Goal: Task Accomplishment & Management: Manage account settings

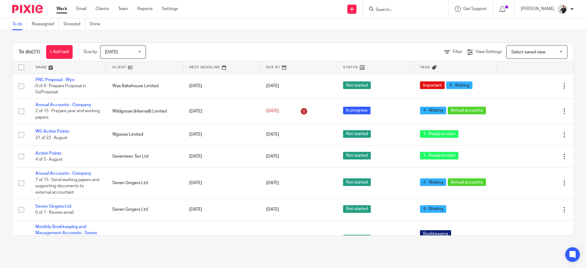
click at [126, 71] on link at bounding box center [144, 67] width 77 height 12
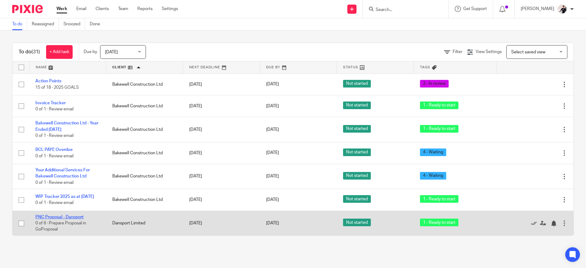
click at [75, 220] on link "PNC Proposal - Dansport" at bounding box center [59, 217] width 48 height 4
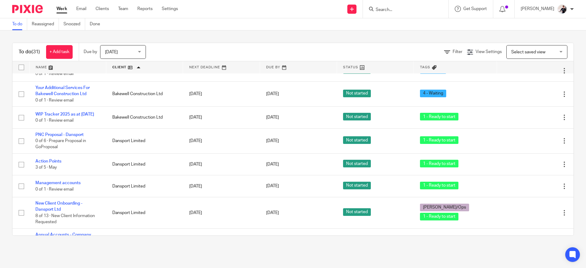
scroll to position [83, 0]
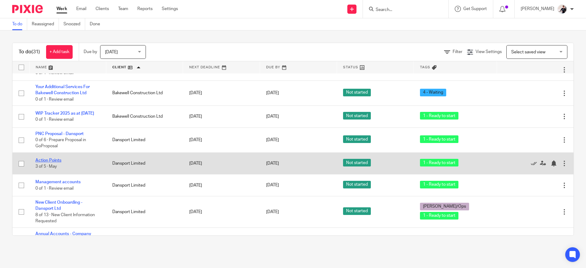
click at [57, 163] on link "Action Points" at bounding box center [48, 161] width 26 height 4
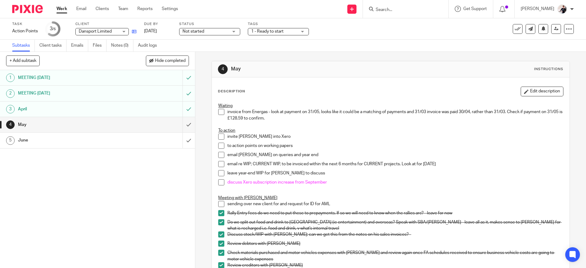
click at [136, 32] on icon at bounding box center [134, 31] width 5 height 5
click at [81, 7] on link "Email" at bounding box center [81, 9] width 10 height 6
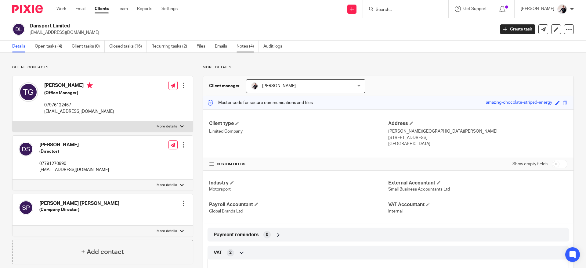
click at [247, 45] on link "Notes (4)" at bounding box center [248, 47] width 22 height 12
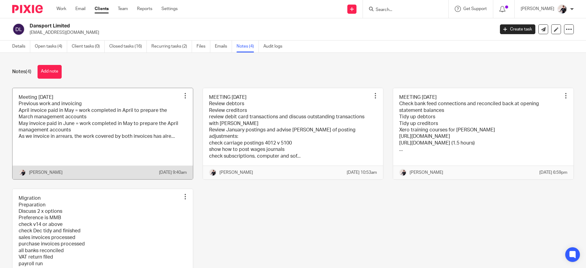
click at [92, 122] on link at bounding box center [103, 133] width 181 height 91
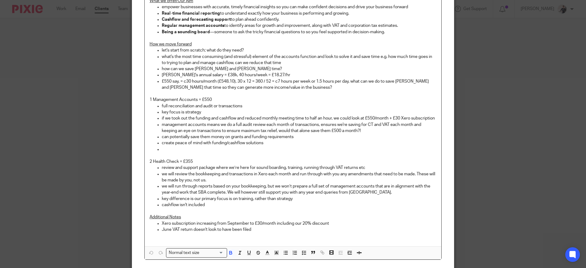
scroll to position [257, 0]
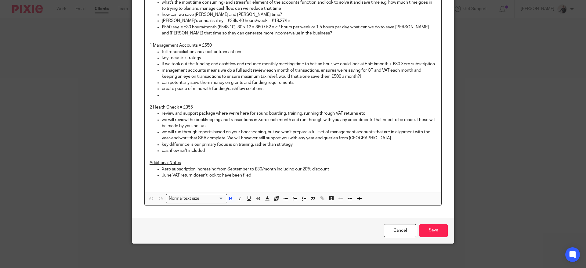
click at [274, 176] on p "June VAT return doesn't look to have been filed" at bounding box center [299, 176] width 275 height 6
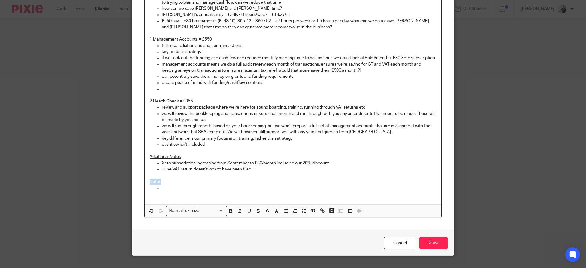
drag, startPoint x: 163, startPoint y: 188, endPoint x: 132, endPoint y: 187, distance: 30.6
click at [132, 187] on div "Content Meeting 19/08/25 Previous work and invoicing April invoice paid in May …" at bounding box center [293, 8] width 322 height 443
click at [166, 191] on p at bounding box center [299, 188] width 275 height 6
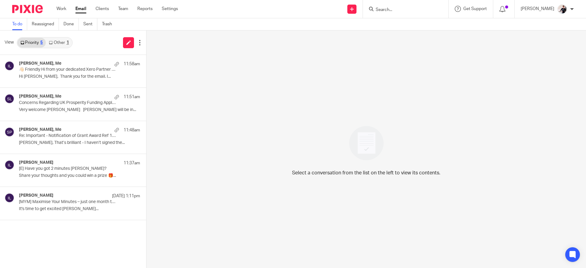
click at [60, 45] on link "Other 1" at bounding box center [59, 43] width 26 height 10
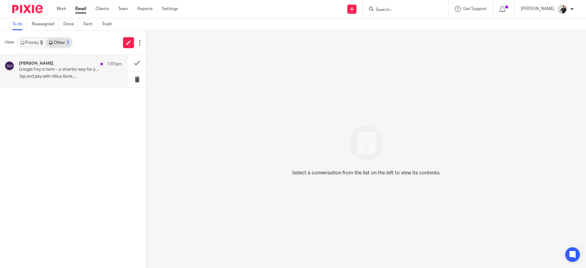
click at [75, 70] on p "Google Pay is here – a smarter way for your clients to pay" at bounding box center [60, 69] width 82 height 5
